Goal: Task Accomplishment & Management: Manage account settings

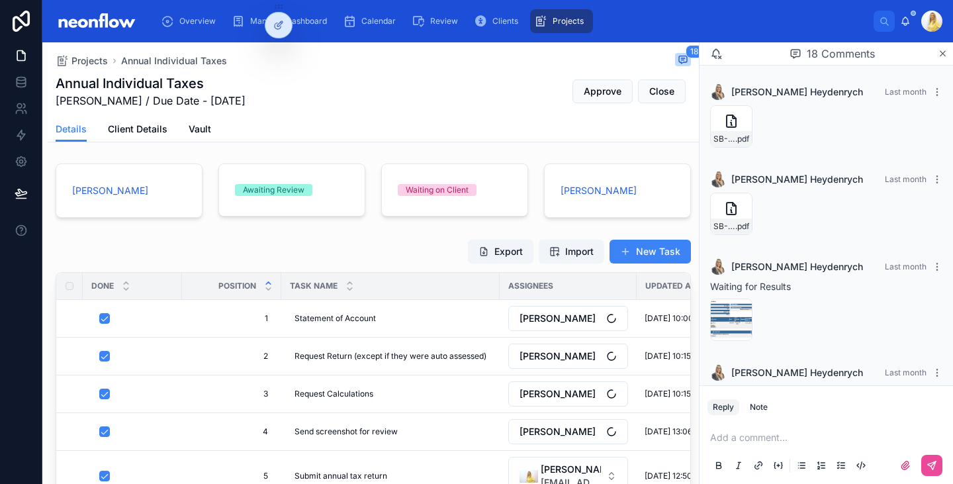
scroll to position [1131, 0]
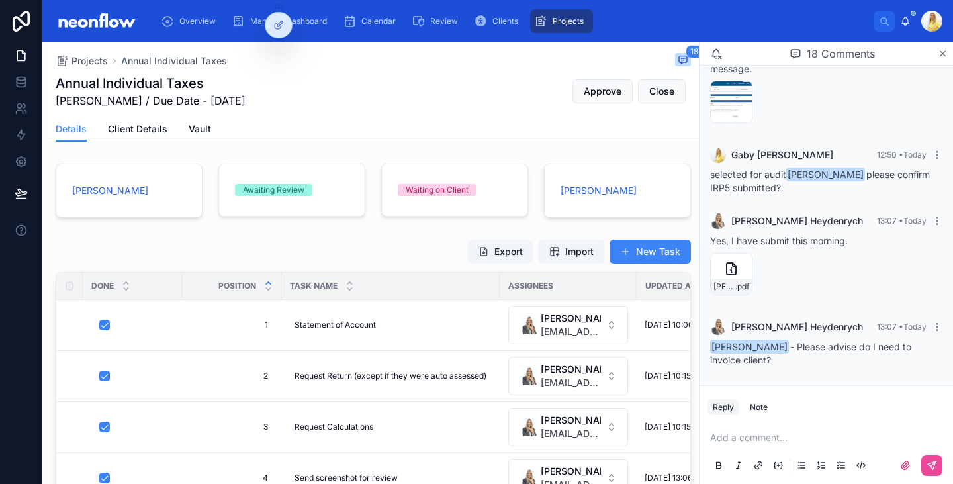
click at [794, 435] on p at bounding box center [828, 437] width 237 height 13
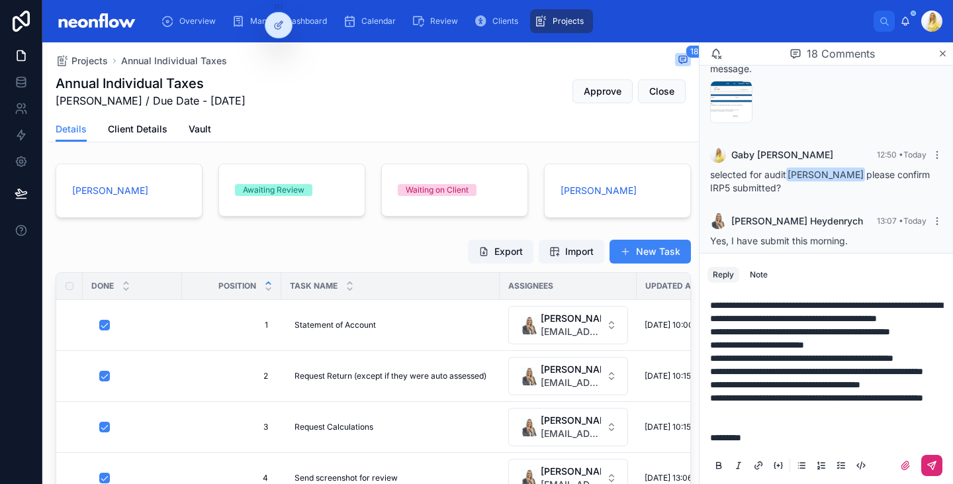
click at [921, 468] on button at bounding box center [931, 464] width 21 height 21
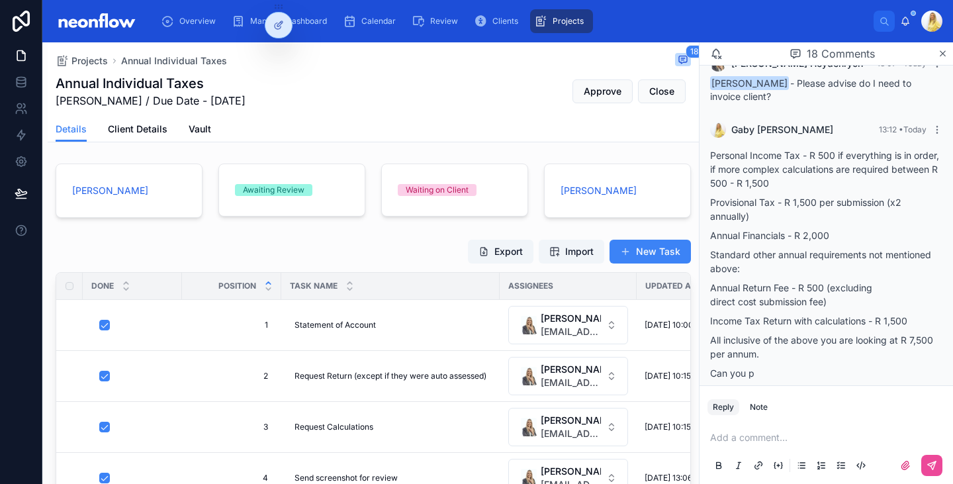
scroll to position [1413, 0]
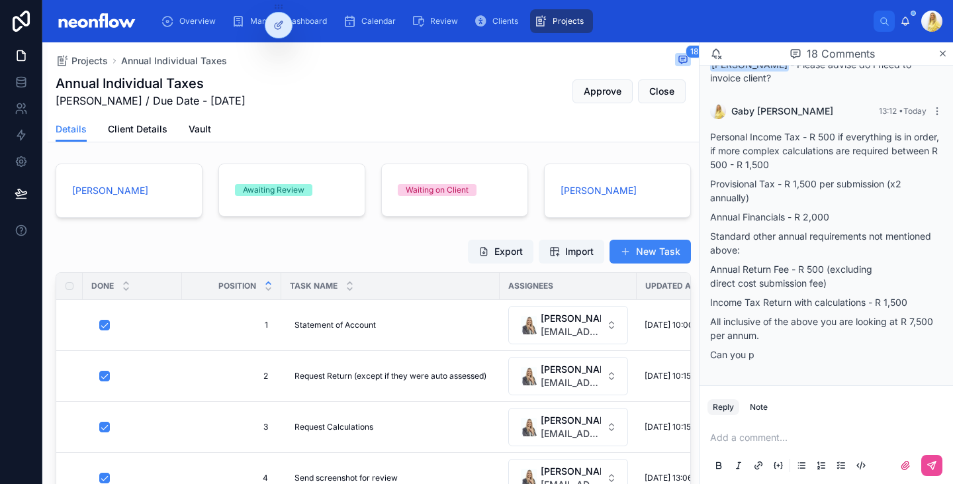
click at [760, 442] on p at bounding box center [828, 437] width 237 height 13
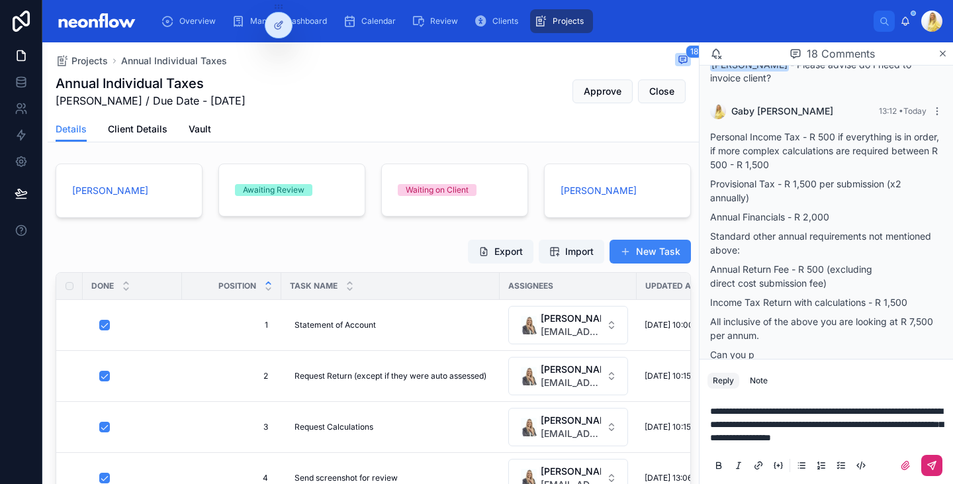
click at [922, 466] on button at bounding box center [931, 464] width 21 height 21
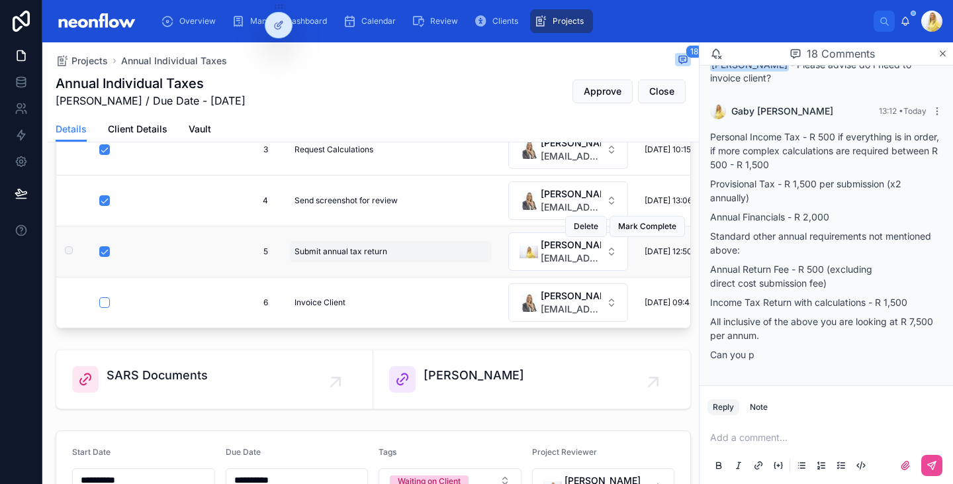
scroll to position [308, 0]
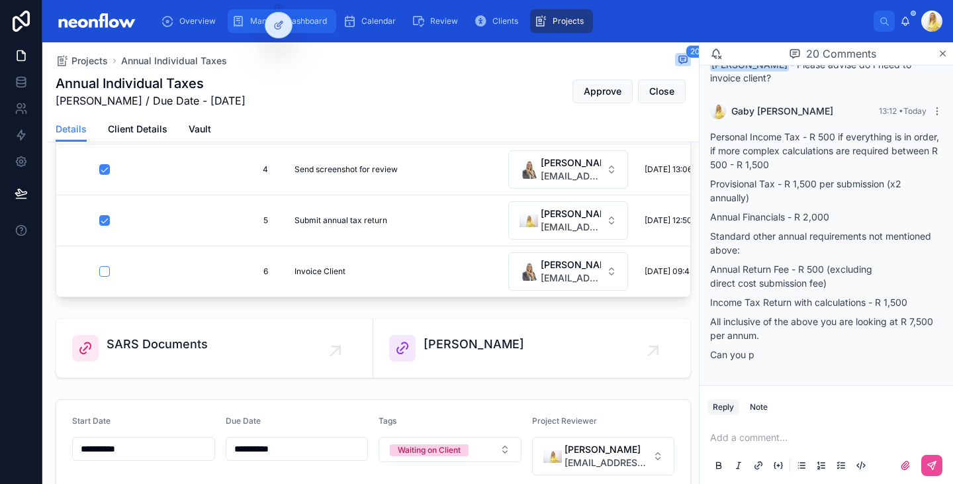
click at [244, 24] on div "Manager Dashboard" at bounding box center [282, 21] width 101 height 21
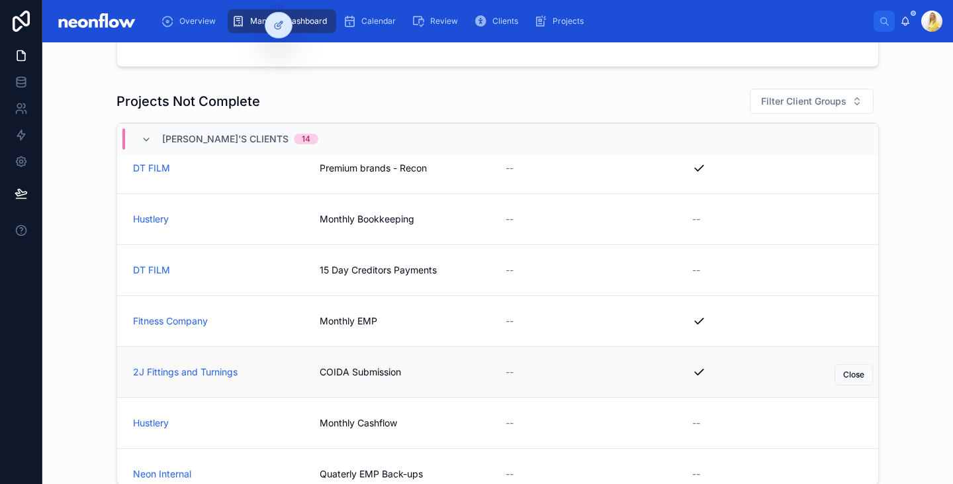
scroll to position [1588, 0]
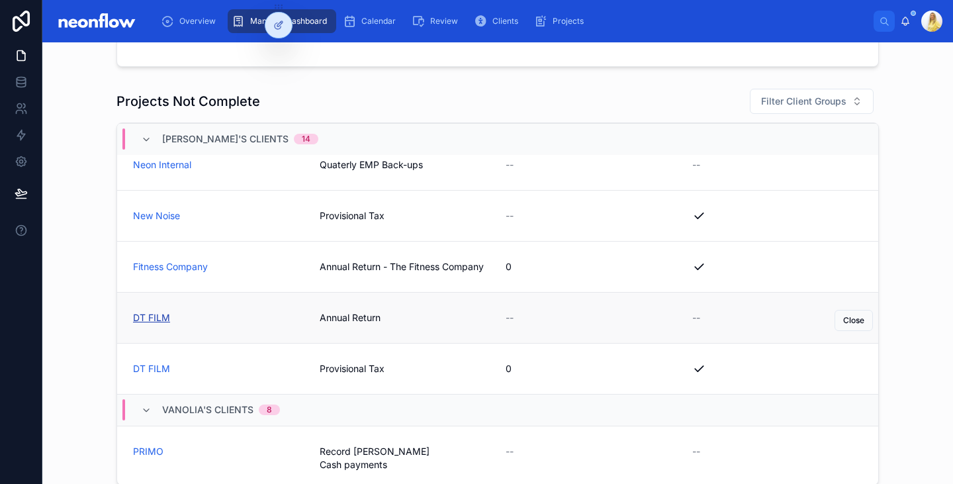
click at [151, 316] on span "DT FILM" at bounding box center [151, 317] width 37 height 13
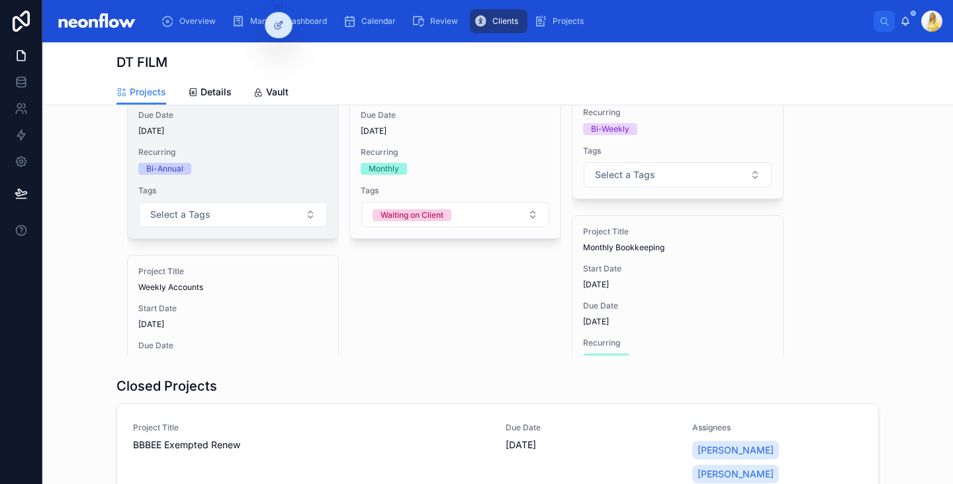
scroll to position [154, 0]
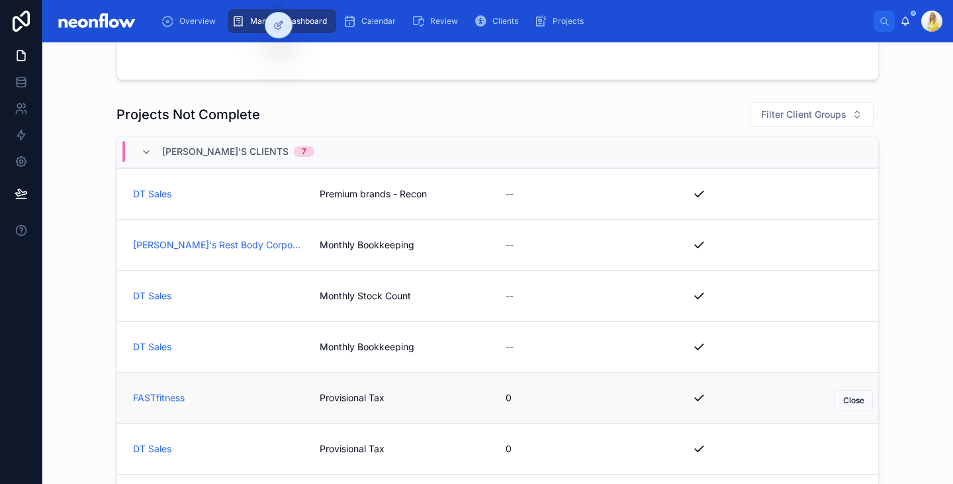
scroll to position [154, 0]
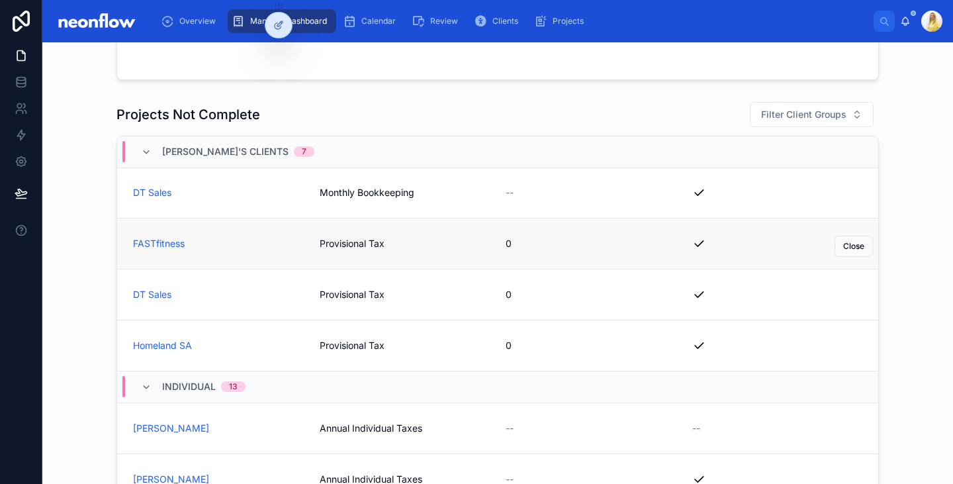
click at [237, 255] on link "FASTfitness Provisional Tax 0 Close" at bounding box center [497, 243] width 761 height 51
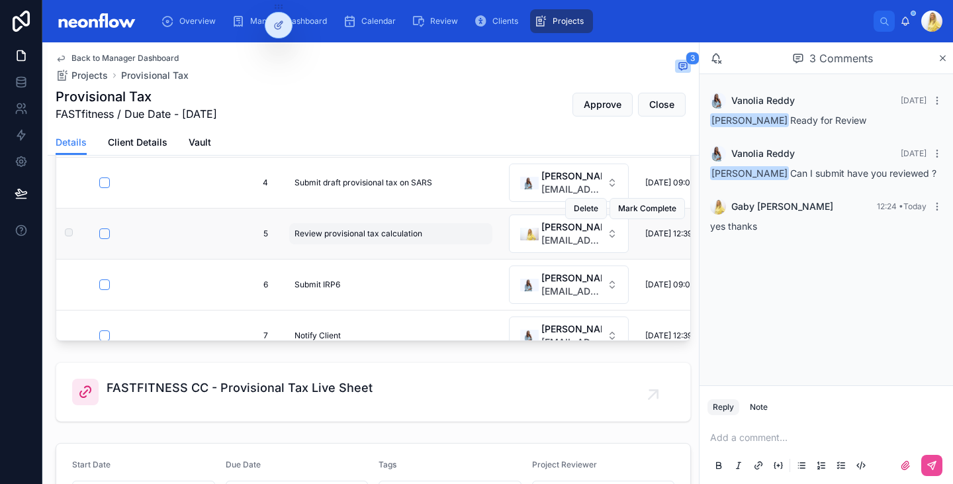
click at [401, 232] on span "Review provisional tax calculation" at bounding box center [358, 233] width 128 height 11
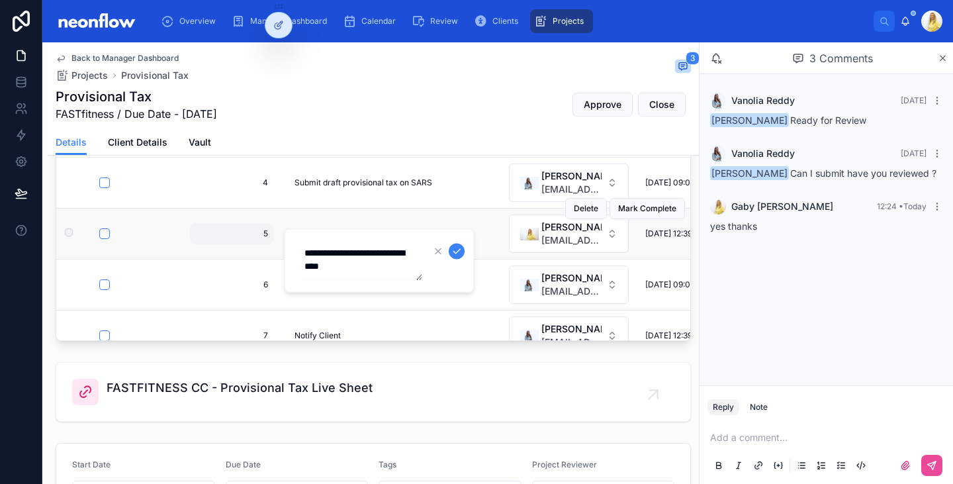
drag, startPoint x: 367, startPoint y: 273, endPoint x: 255, endPoint y: 242, distance: 116.0
click at [255, 242] on div "Overview Manager Dashboard Calendar Review Clients Projects [PERSON_NAME] Back …" at bounding box center [497, 242] width 910 height 484
click at [255, 242] on div "5 5" at bounding box center [231, 233] width 83 height 21
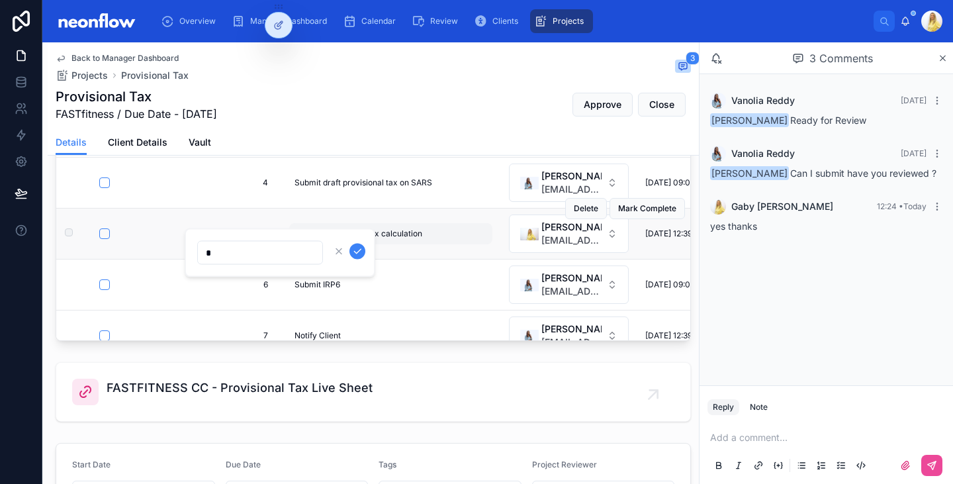
click at [398, 230] on span "Review provisional tax calculation" at bounding box center [358, 233] width 128 height 11
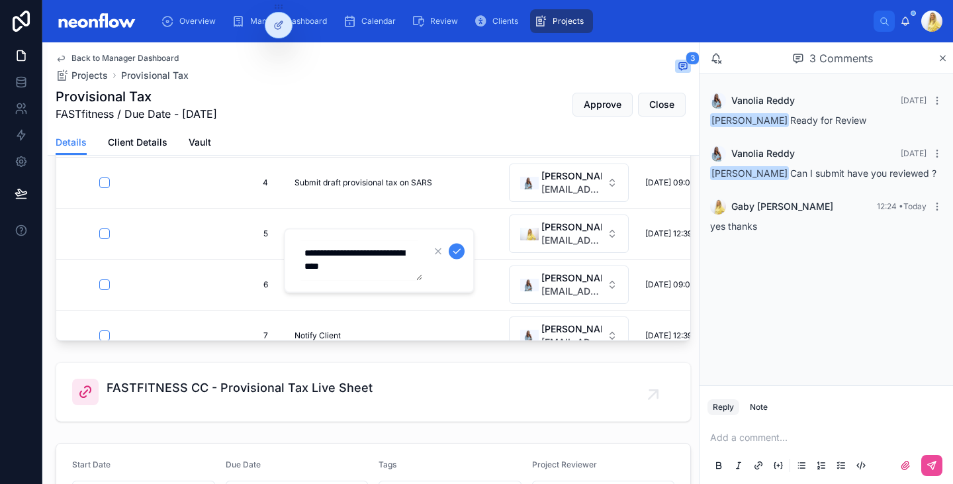
drag, startPoint x: 363, startPoint y: 271, endPoint x: 302, endPoint y: 243, distance: 67.2
click at [302, 243] on textarea "**********" at bounding box center [359, 261] width 126 height 40
type textarea "**********"
click at [460, 250] on icon "submit" at bounding box center [456, 251] width 11 height 11
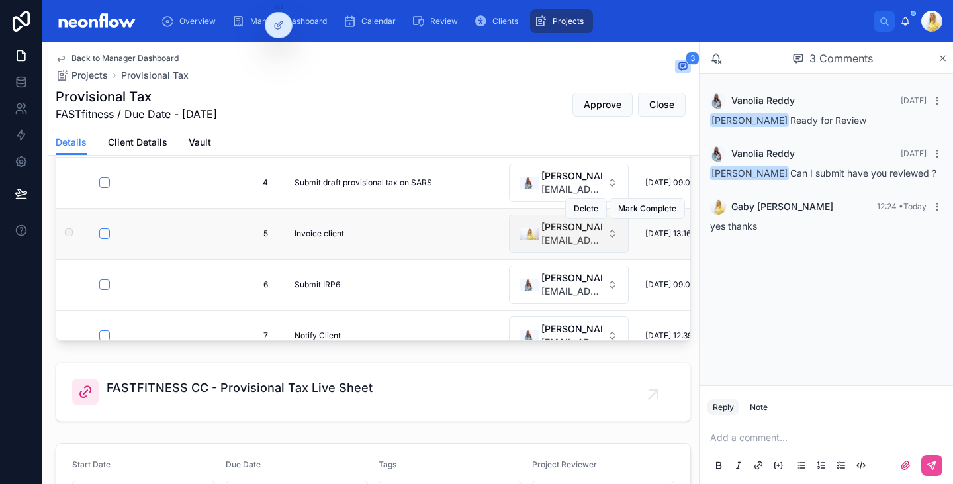
click at [554, 245] on span "[EMAIL_ADDRESS][DOMAIN_NAME]" at bounding box center [571, 240] width 60 height 13
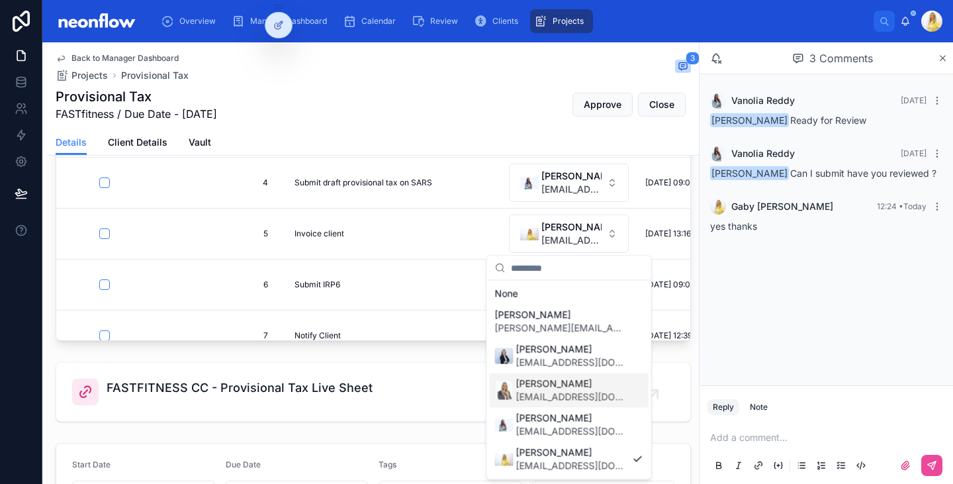
click at [592, 403] on span "[EMAIL_ADDRESS][DOMAIN_NAME]" at bounding box center [571, 396] width 111 height 13
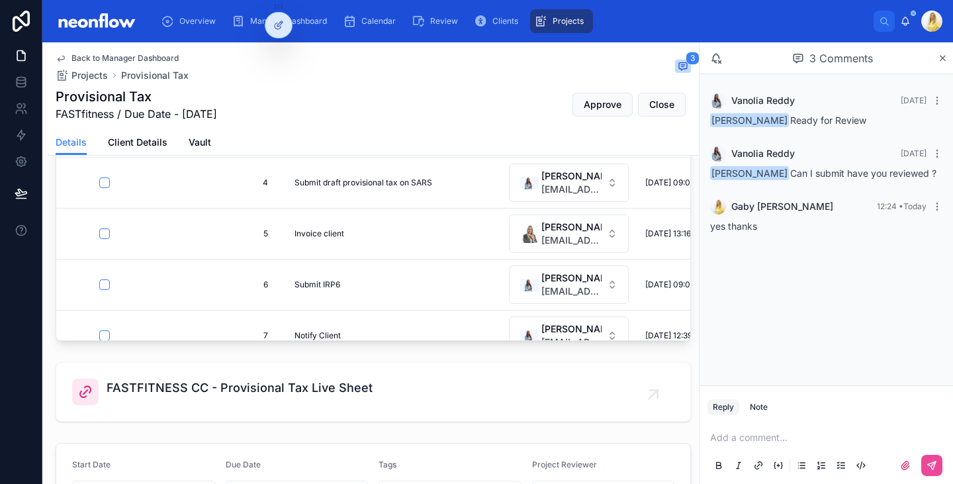
scroll to position [154, 0]
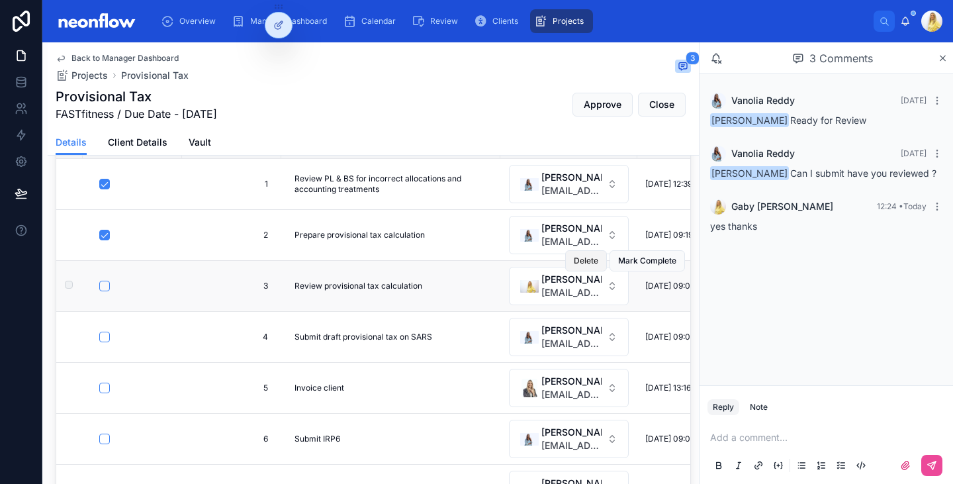
click at [574, 261] on span "Delete" at bounding box center [586, 260] width 24 height 11
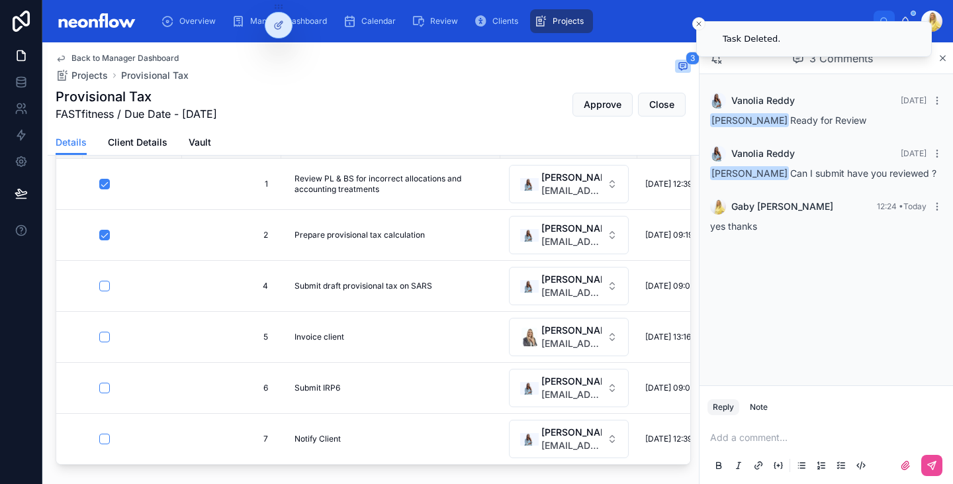
scroll to position [308, 0]
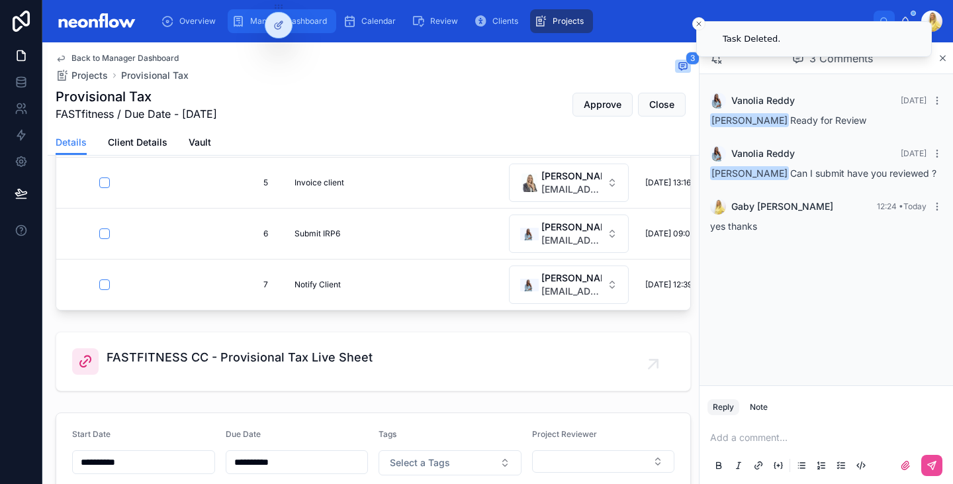
click at [232, 19] on icon "scrollable content" at bounding box center [238, 21] width 13 height 13
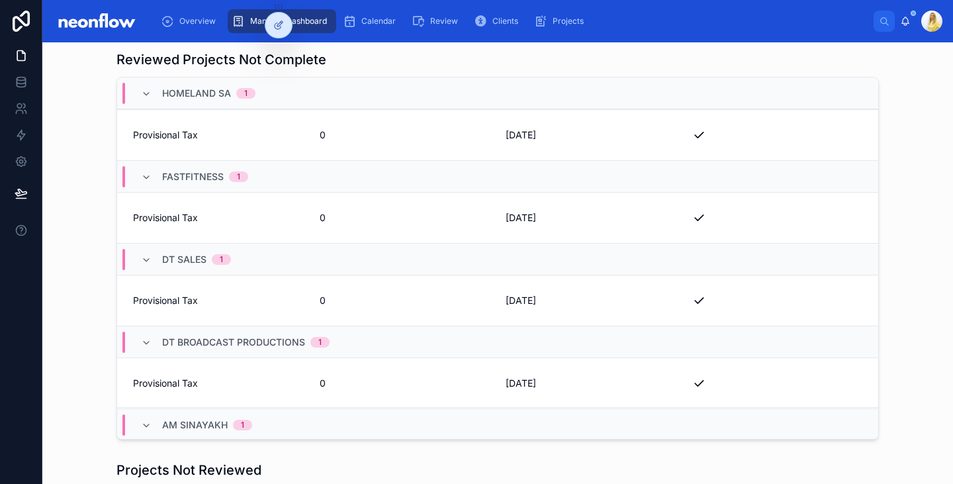
scroll to position [322, 0]
